Goal: Task Accomplishment & Management: Manage account settings

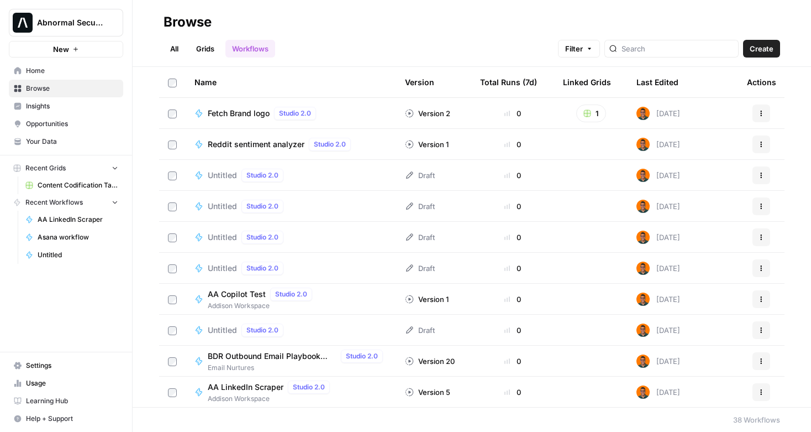
click at [32, 69] on span "Home" at bounding box center [72, 71] width 92 height 10
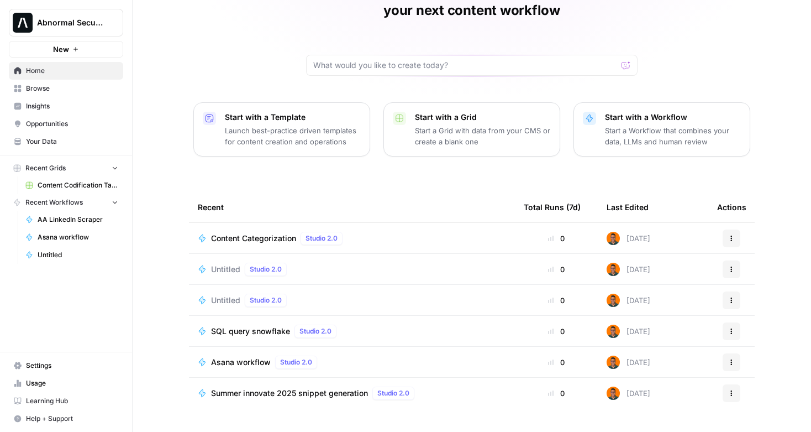
scroll to position [71, 0]
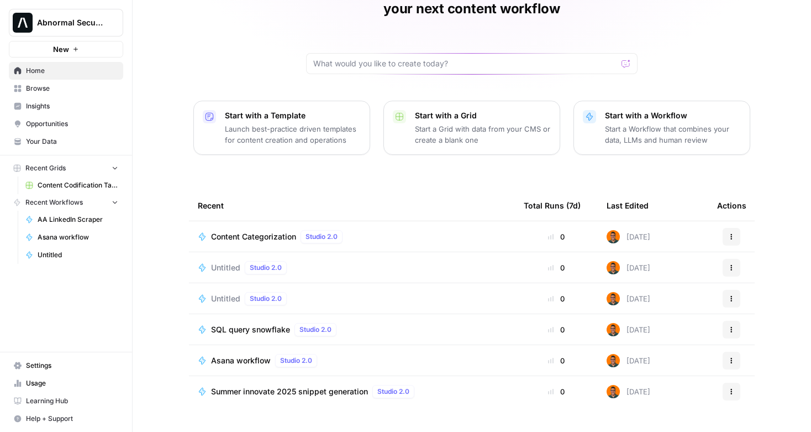
click at [34, 89] on span "Browse" at bounding box center [72, 88] width 92 height 10
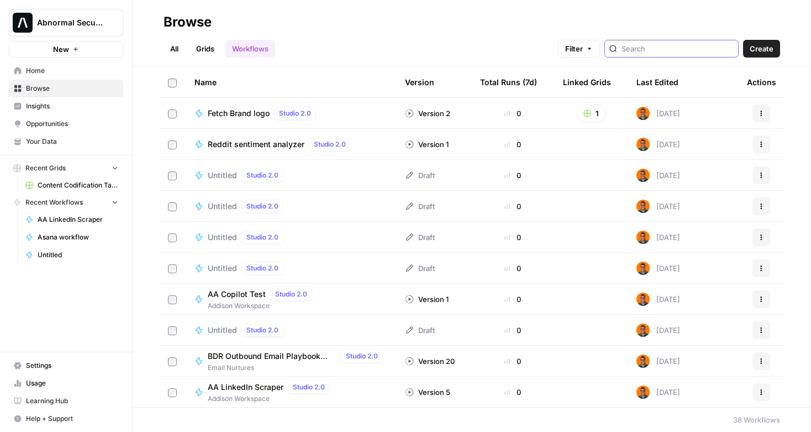
click at [670, 48] on input "search" at bounding box center [678, 48] width 112 height 11
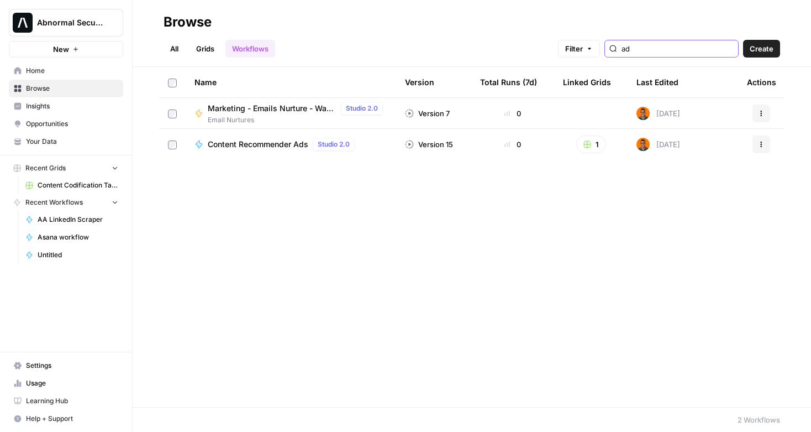
type input "ad"
click at [230, 141] on span "Content Recommender Ads" at bounding box center [258, 144] width 101 height 11
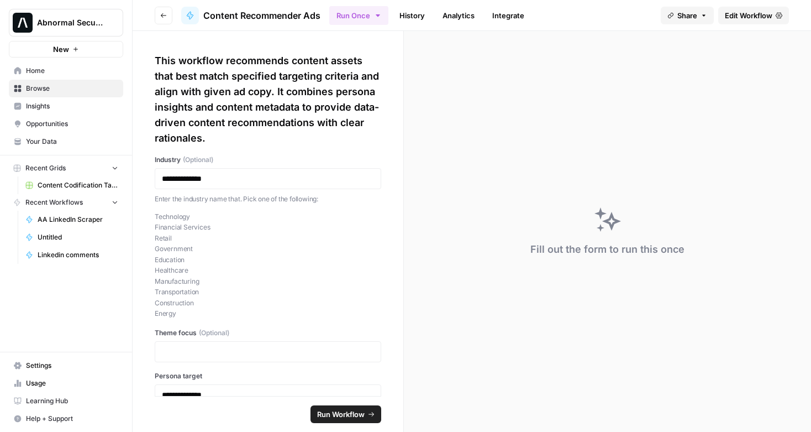
click at [743, 14] on span "Edit Workflow" at bounding box center [749, 15] width 48 height 11
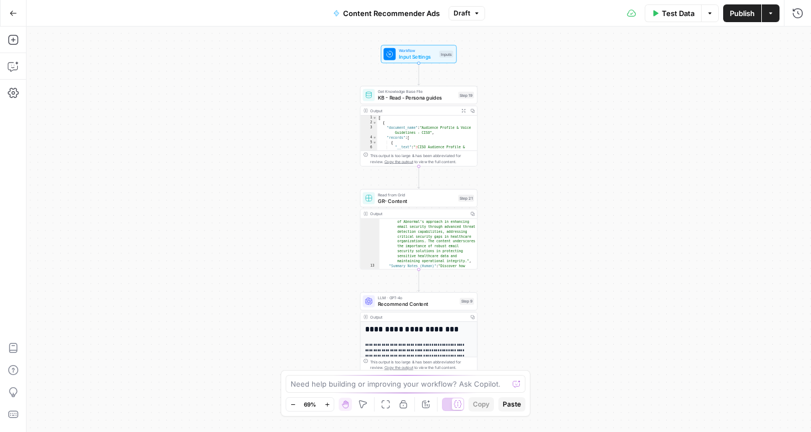
scroll to position [186, 0]
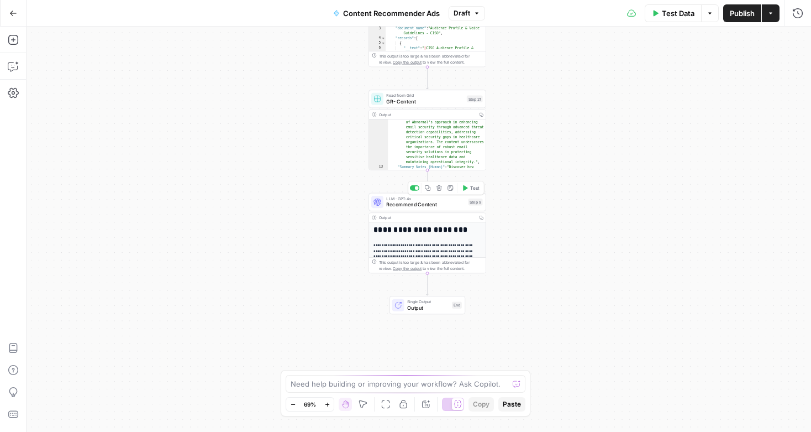
click at [418, 204] on span "Recommend Content" at bounding box center [425, 205] width 79 height 8
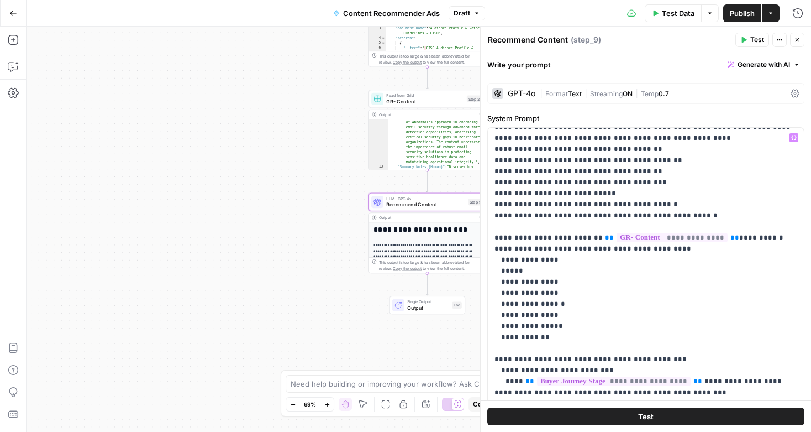
scroll to position [0, 0]
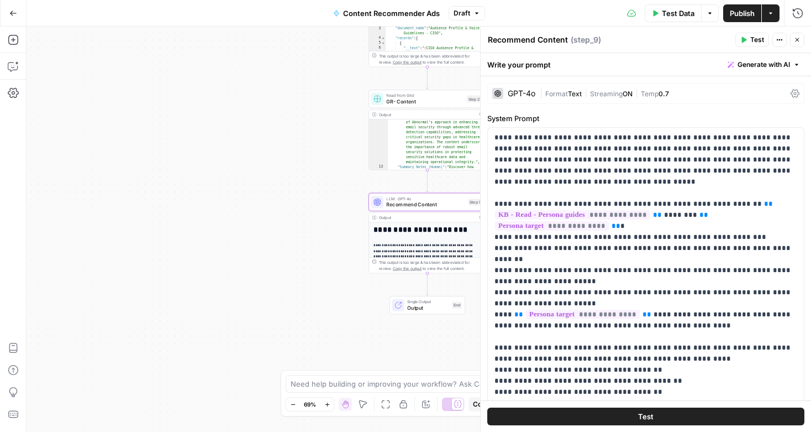
click at [302, 127] on div "Workflow Input Settings Inputs Get Knowledge Base File KB - Read - Persona guid…" at bounding box center [419, 229] width 785 height 405
click at [797, 44] on button "Close" at bounding box center [797, 40] width 14 height 14
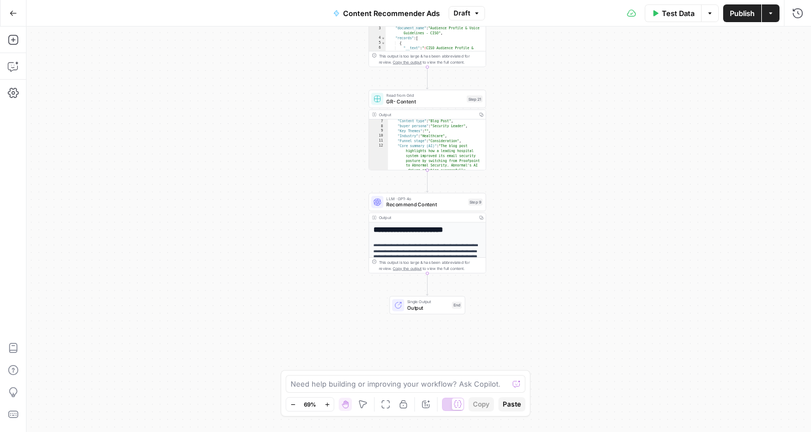
scroll to position [87, 0]
click at [405, 96] on span "Read from Grid" at bounding box center [424, 95] width 77 height 6
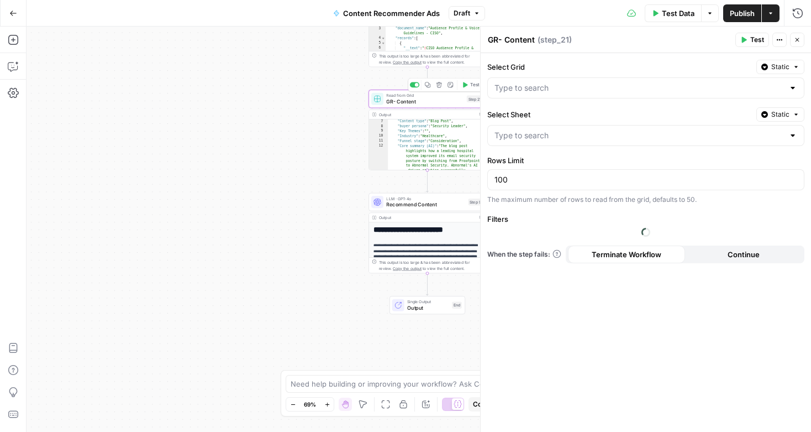
type input "Content Codification Table"
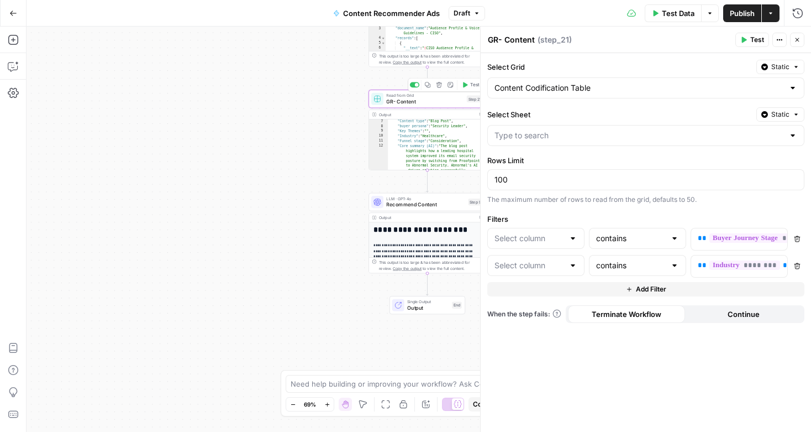
type input "Sheet 1"
type input "Funnel stage"
type input "Industry"
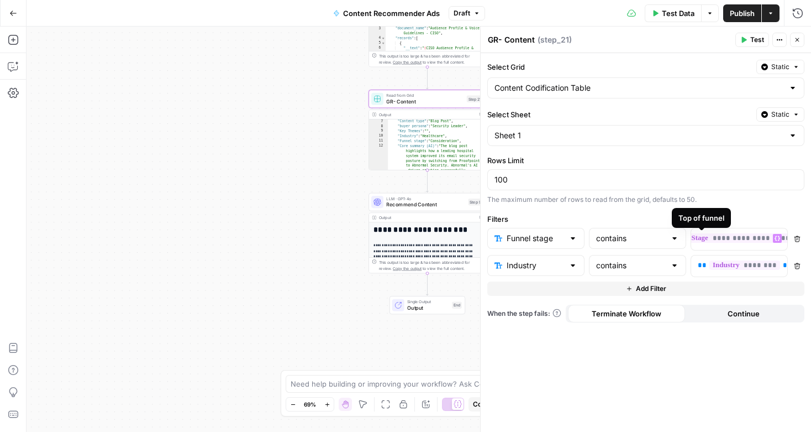
scroll to position [0, 82]
click at [319, 170] on div "Workflow Input Settings Inputs Get Knowledge Base File KB - Read - Persona guid…" at bounding box center [419, 229] width 785 height 405
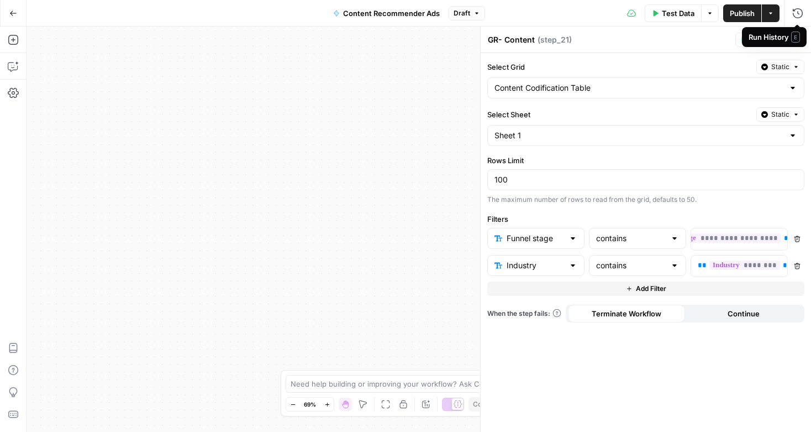
click at [797, 43] on div "Run History E" at bounding box center [774, 37] width 65 height 20
click at [799, 39] on icon "button" at bounding box center [798, 40] width 4 height 4
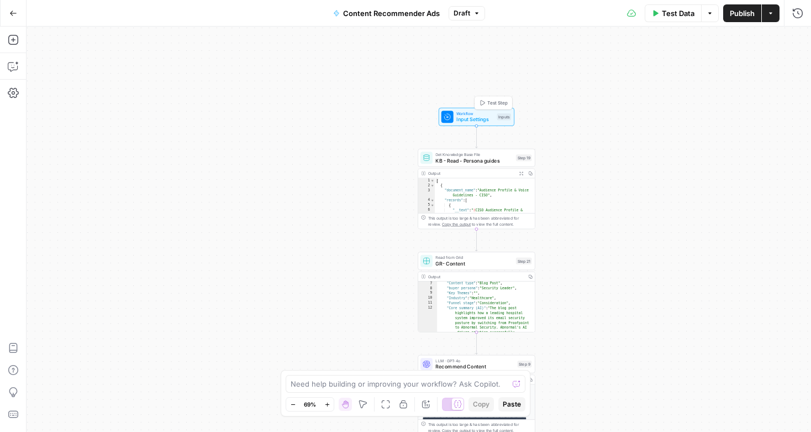
click at [474, 119] on span "Input Settings" at bounding box center [475, 119] width 38 height 8
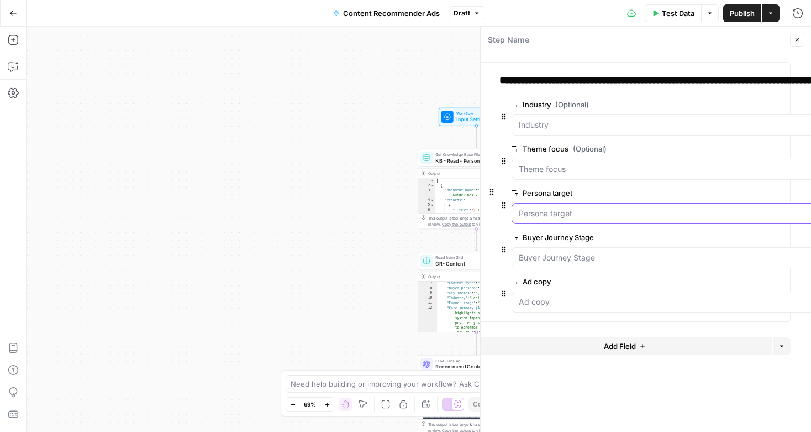
scroll to position [0, 0]
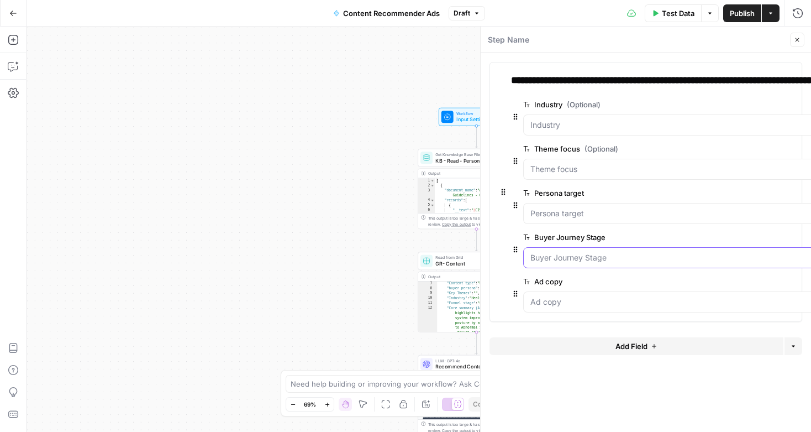
click at [343, 230] on div "Workflow Input Settings Inputs Get Knowledge Base File KB - Read - Persona guid…" at bounding box center [419, 229] width 785 height 405
click at [798, 41] on icon "button" at bounding box center [797, 39] width 7 height 7
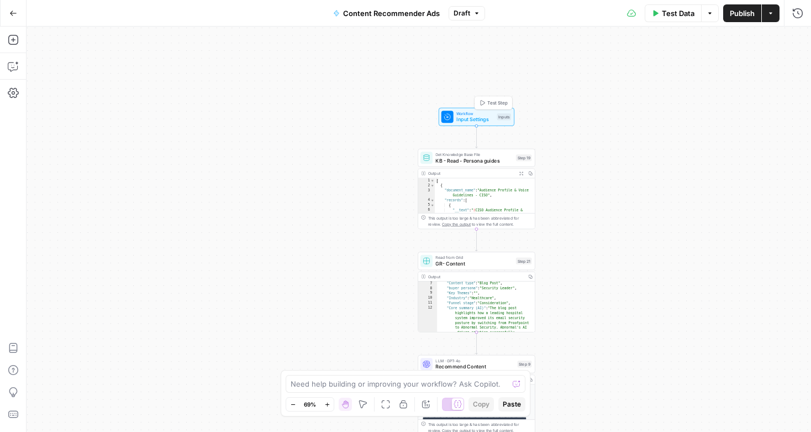
click at [468, 114] on span "Workflow" at bounding box center [475, 114] width 38 height 6
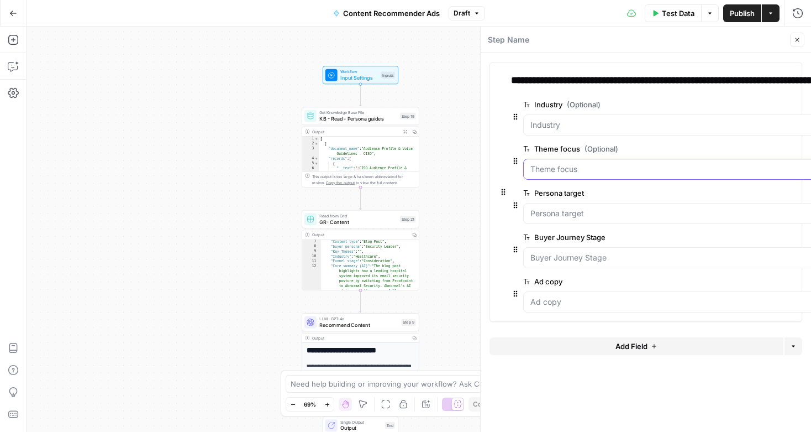
click at [794, 40] on icon "button" at bounding box center [797, 39] width 7 height 7
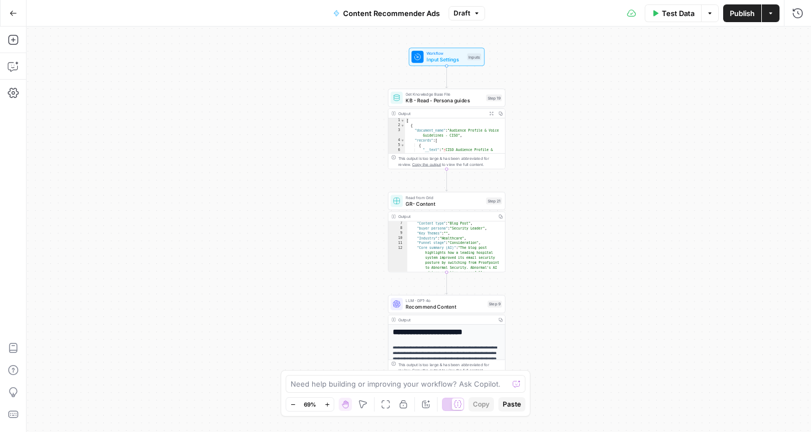
drag, startPoint x: 466, startPoint y: 206, endPoint x: 553, endPoint y: 188, distance: 88.1
click at [553, 188] on div "Workflow Input Settings Inputs Get Knowledge Base File KB - Read - Persona guid…" at bounding box center [419, 229] width 785 height 405
click at [12, 70] on icon "button" at bounding box center [12, 66] width 9 height 9
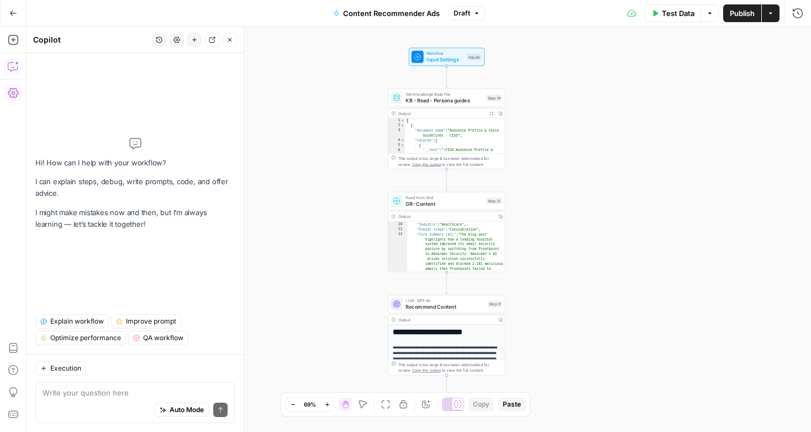
click at [71, 398] on div "Auto Mode Send" at bounding box center [135, 410] width 185 height 24
type textarea "does this workflow support inputs if they are blank"
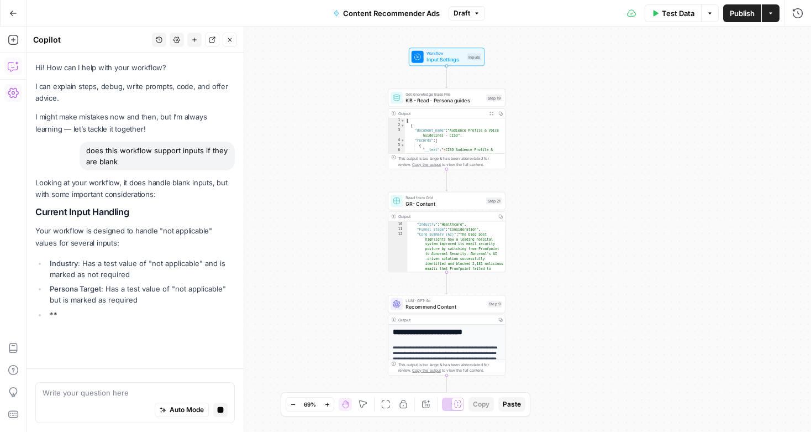
click at [479, 14] on button "Draft" at bounding box center [467, 13] width 36 height 14
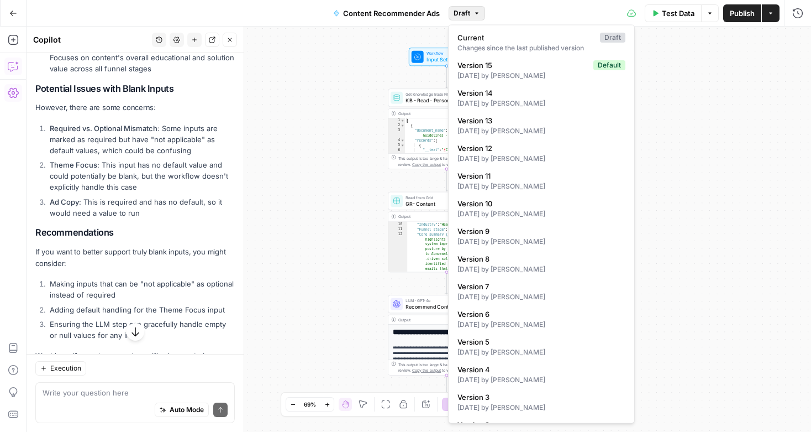
scroll to position [469, 0]
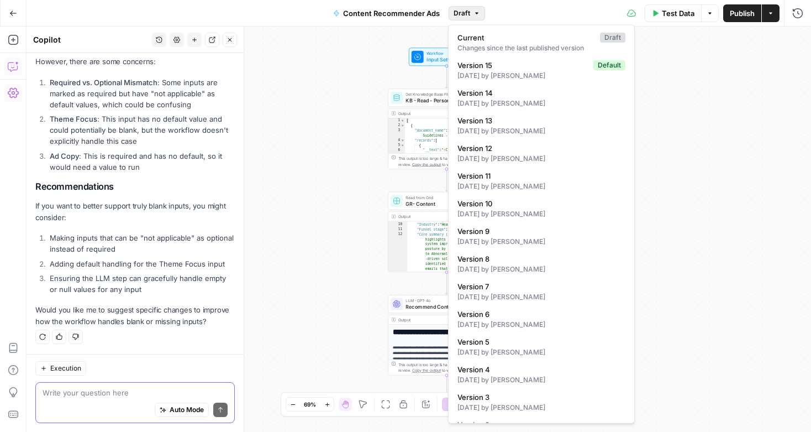
click at [119, 388] on textarea at bounding box center [135, 392] width 185 height 11
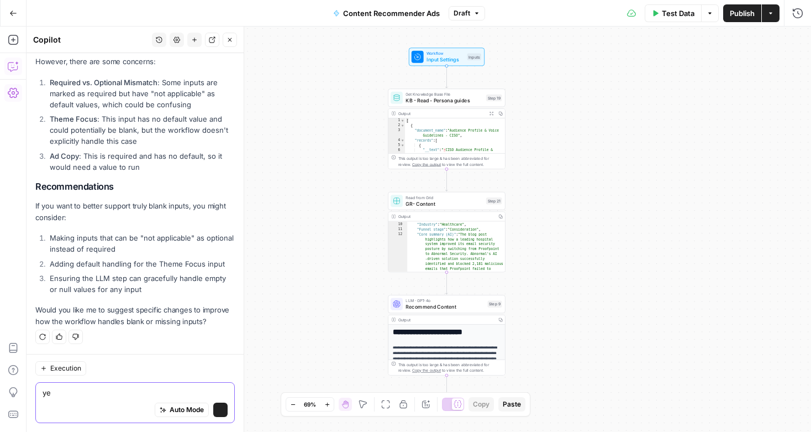
type textarea "yes"
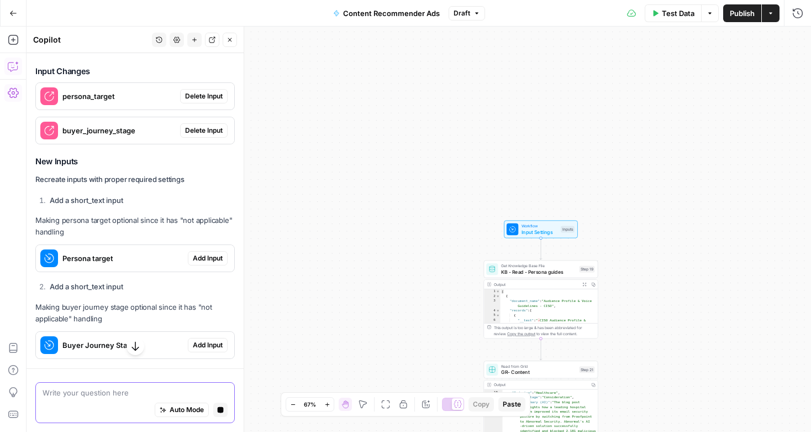
scroll to position [846, 0]
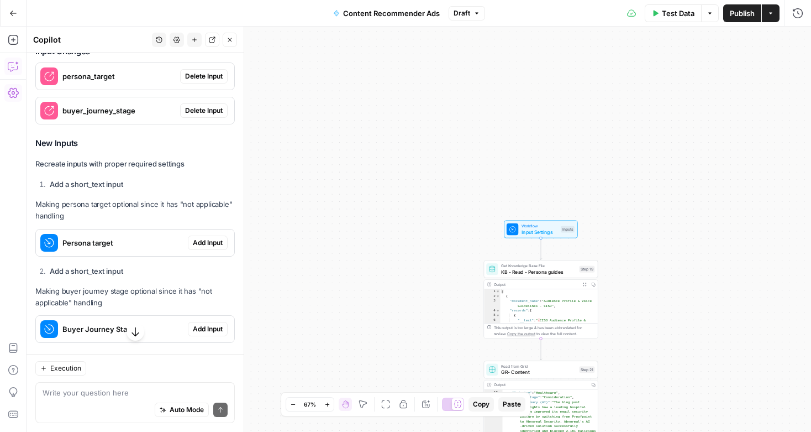
click at [207, 239] on span "Add Input" at bounding box center [208, 243] width 30 height 10
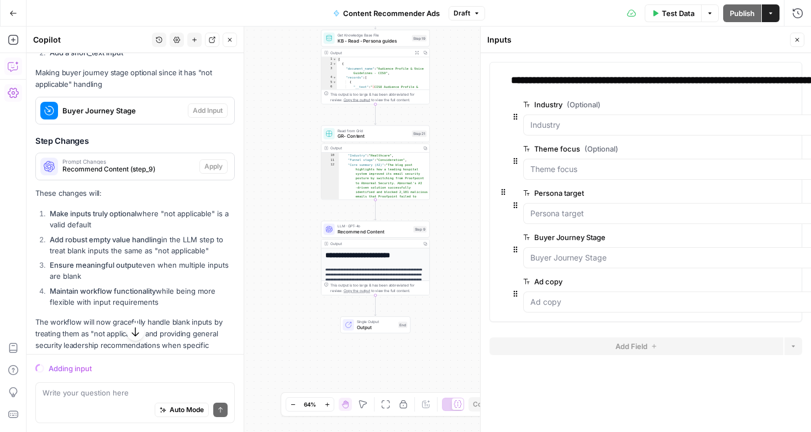
scroll to position [1100, 0]
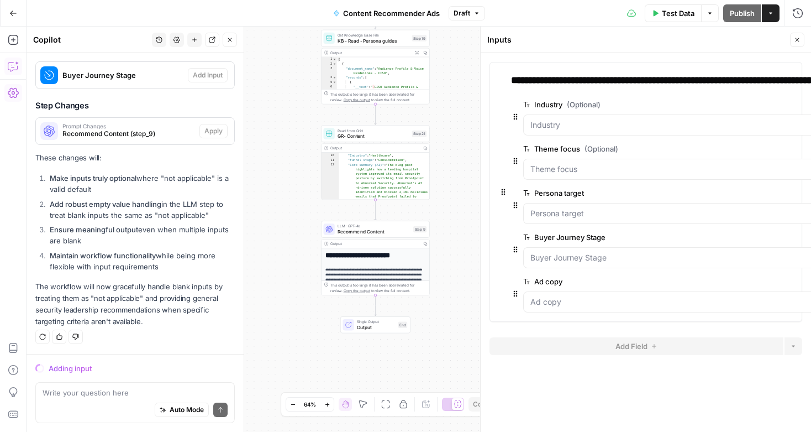
click at [151, 252] on strong "Maintain workflow functionality" at bounding box center [103, 255] width 106 height 9
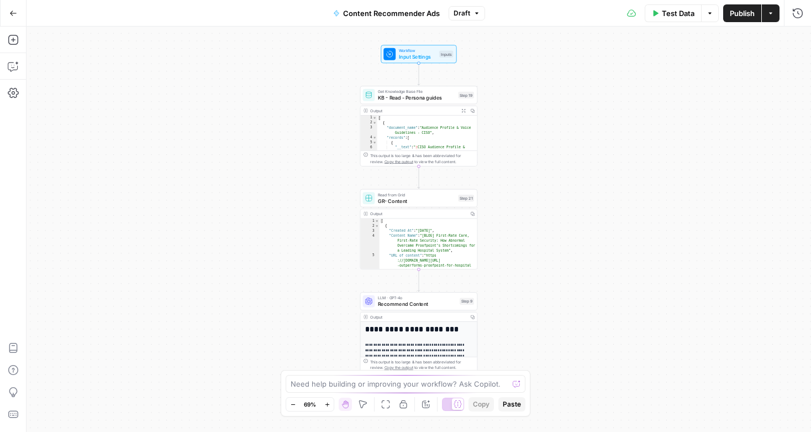
click at [13, 71] on icon "button" at bounding box center [13, 66] width 11 height 11
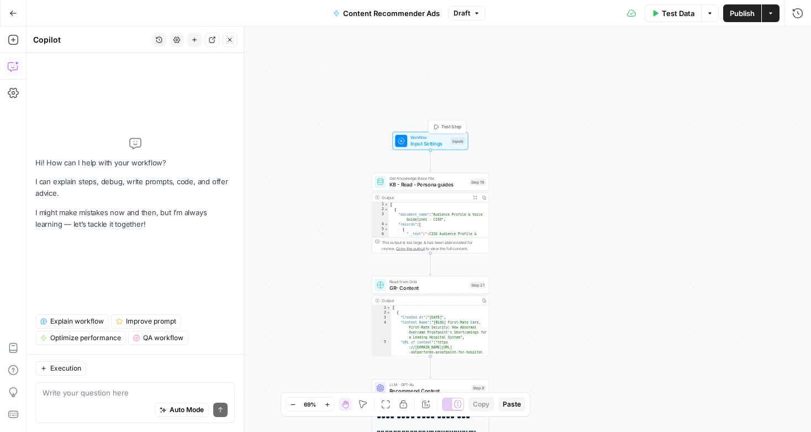
click at [427, 143] on span "Input Settings" at bounding box center [430, 144] width 38 height 8
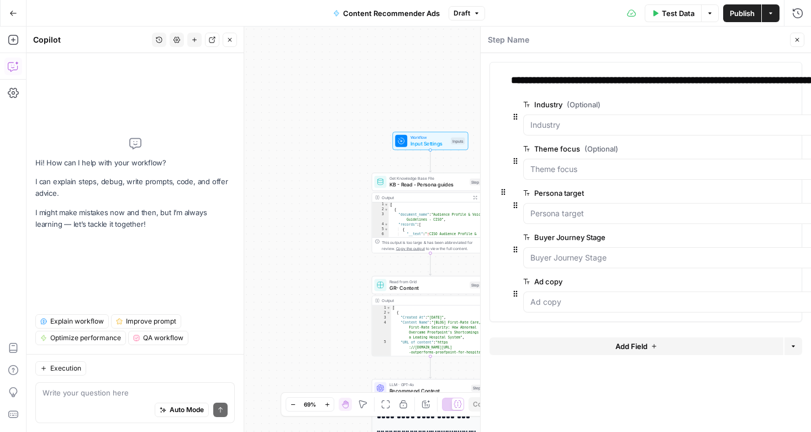
click at [316, 272] on div "Workflow Input Settings Inputs Get Knowledge Base File KB - Read - Persona guid…" at bounding box center [419, 229] width 785 height 405
click at [476, 13] on icon "button" at bounding box center [477, 13] width 7 height 7
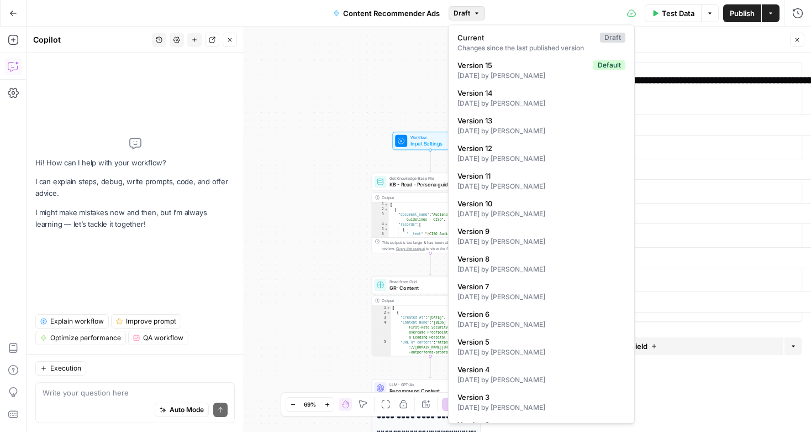
click at [770, 15] on icon "button" at bounding box center [771, 13] width 7 height 7
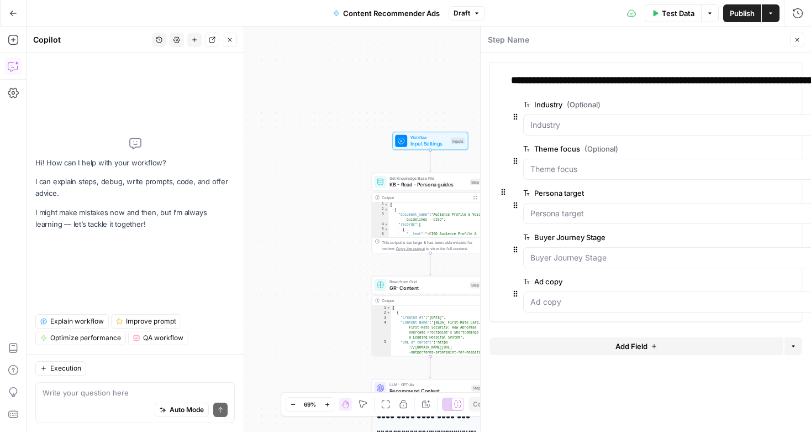
click at [79, 398] on div "Auto Mode Send" at bounding box center [135, 410] width 185 height 24
type textarea "does this workflow support blank input values"
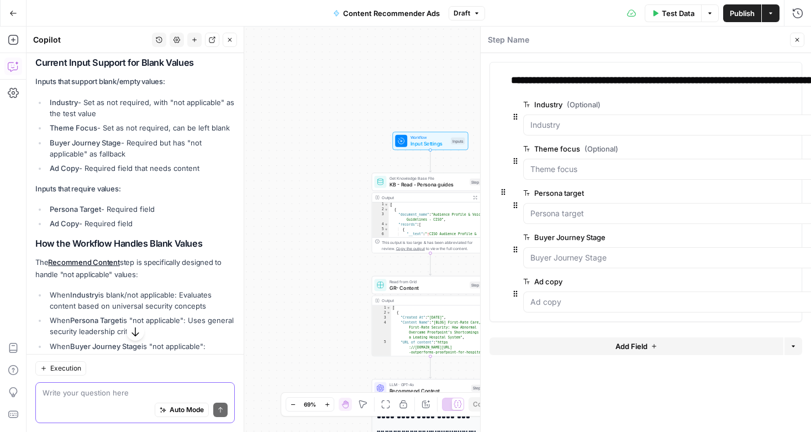
scroll to position [282, 0]
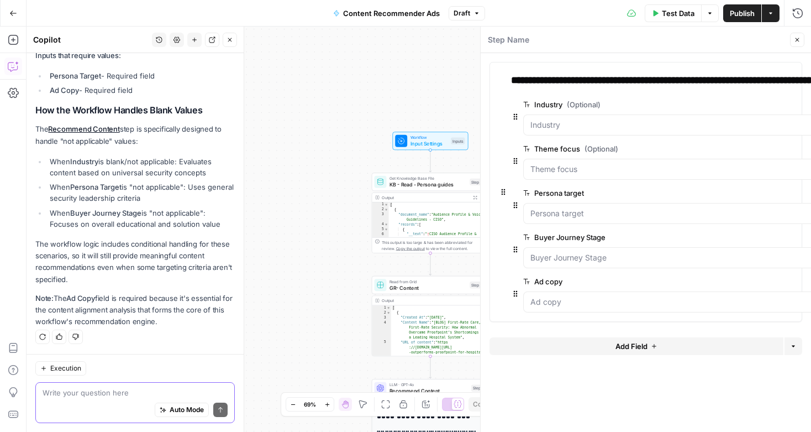
click at [60, 396] on textarea at bounding box center [135, 392] width 185 height 11
type textarea "c"
